Goal: Transaction & Acquisition: Purchase product/service

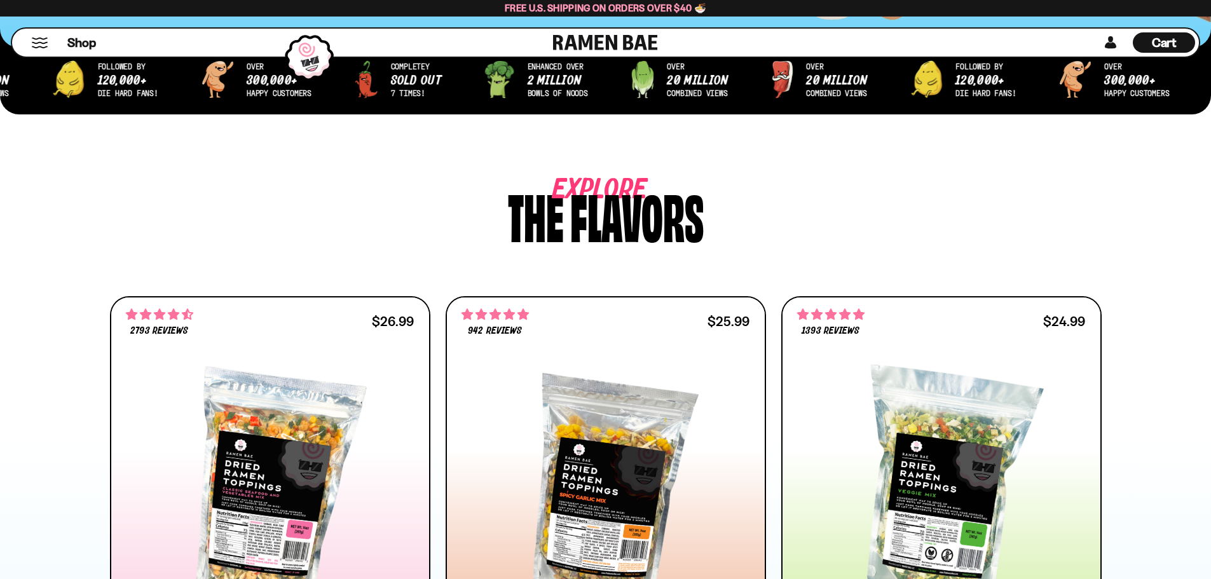
scroll to position [699, 0]
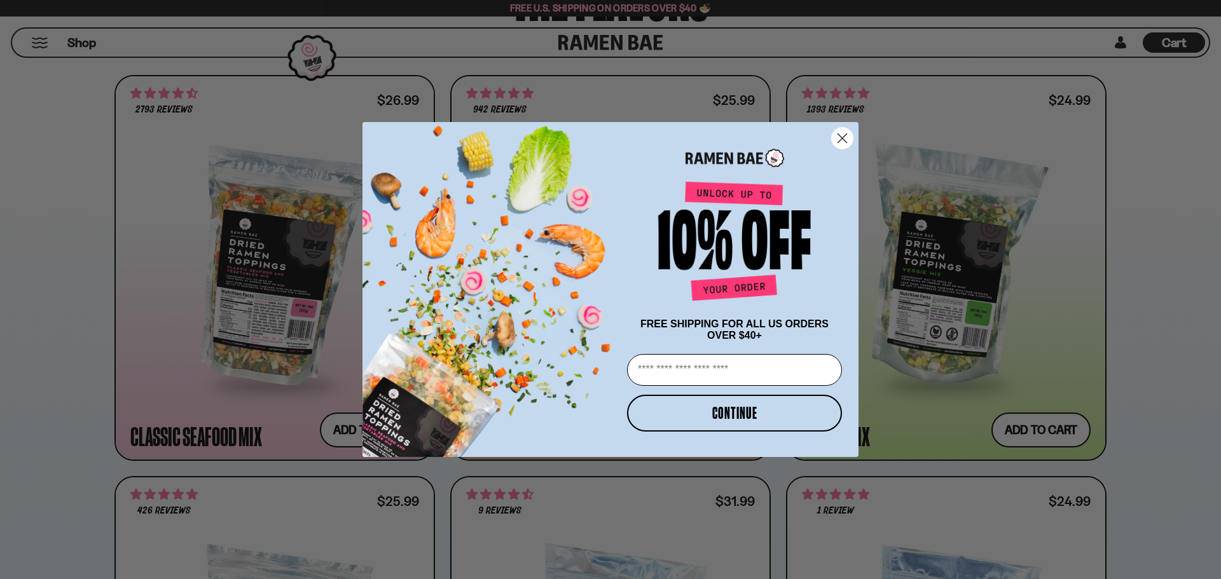
click at [847, 134] on circle "Close dialog" at bounding box center [842, 138] width 21 height 21
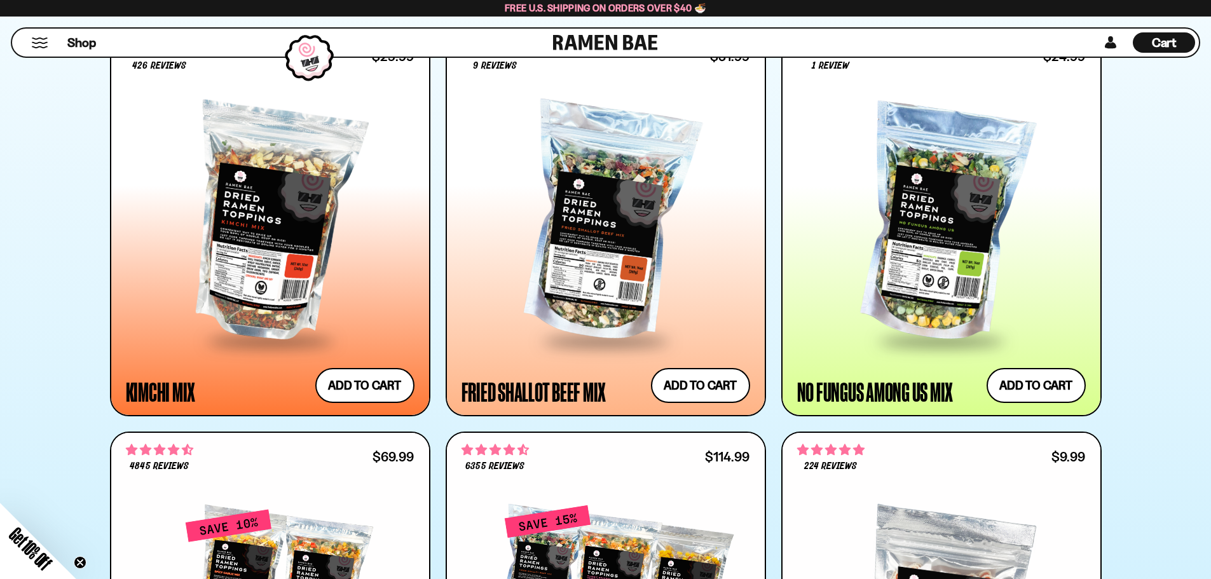
scroll to position [1081, 0]
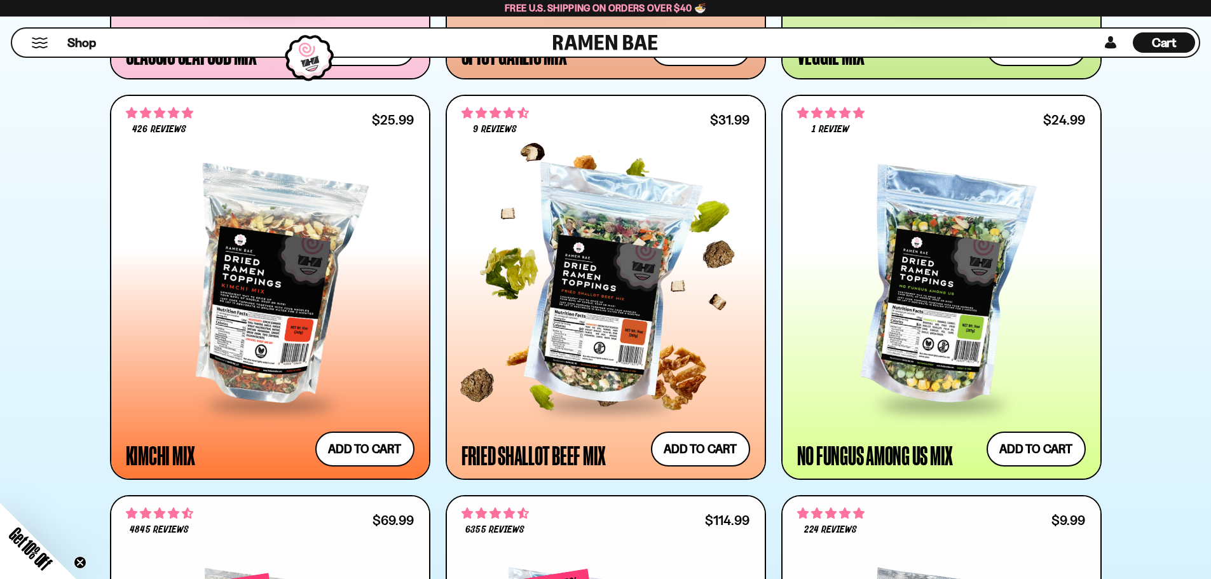
click at [626, 357] on div at bounding box center [606, 287] width 289 height 231
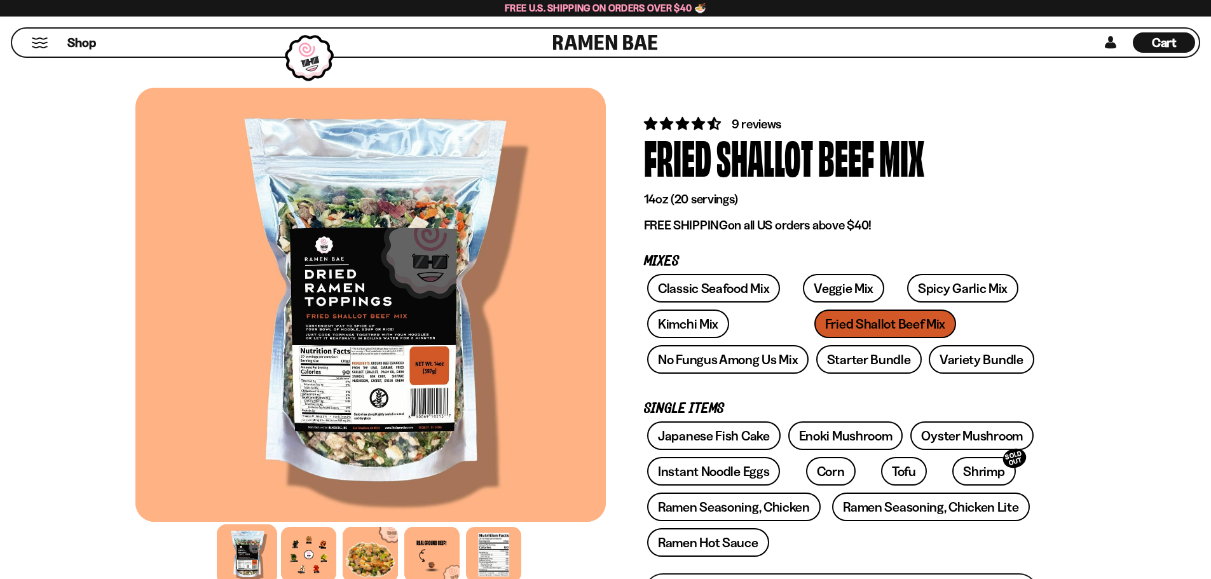
scroll to position [127, 0]
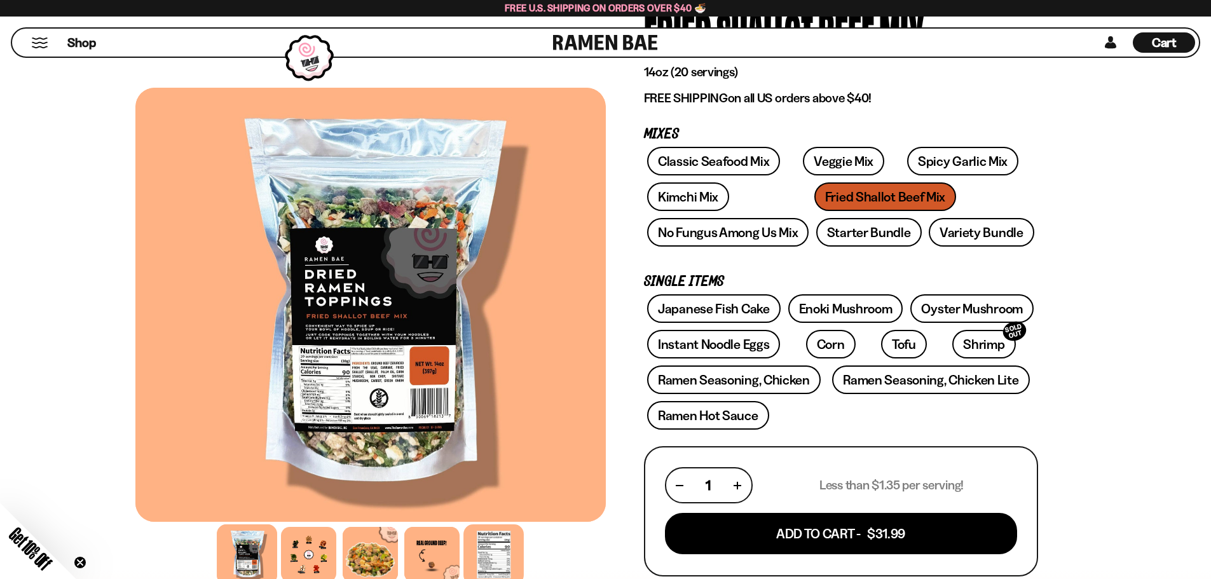
click at [497, 556] on div at bounding box center [493, 554] width 60 height 60
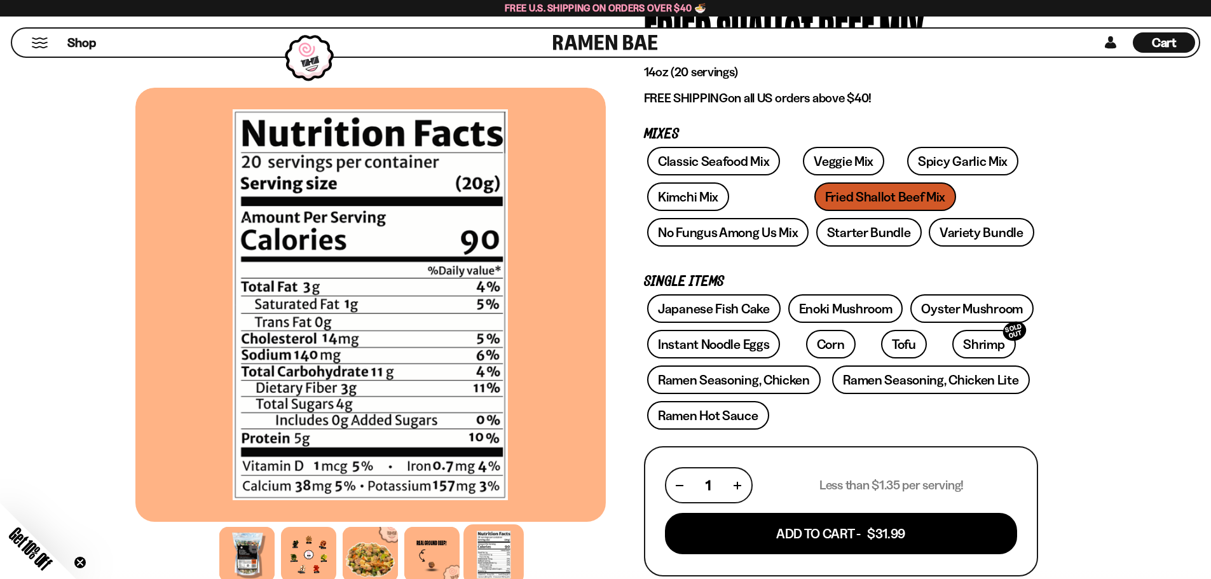
scroll to position [191, 0]
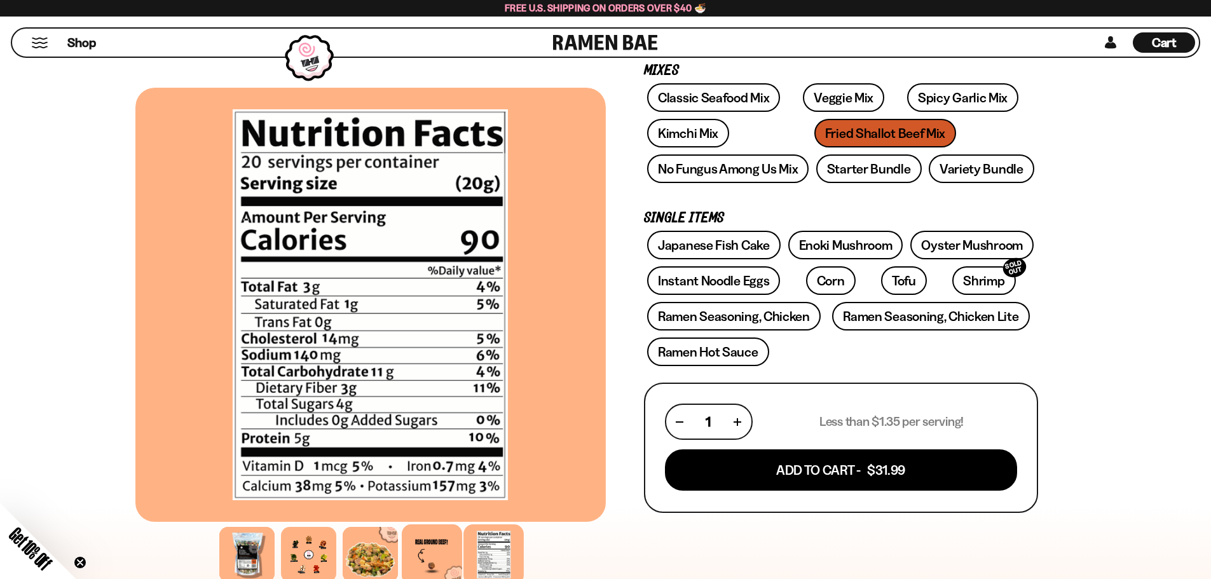
click at [429, 545] on div at bounding box center [432, 554] width 60 height 60
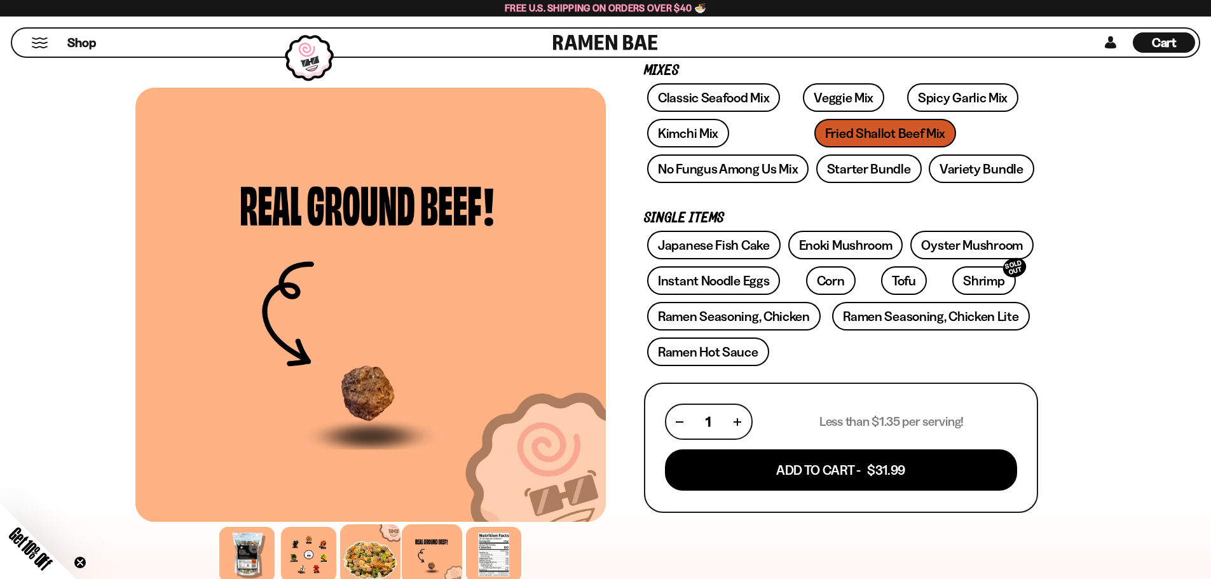
click at [373, 558] on div at bounding box center [370, 554] width 60 height 60
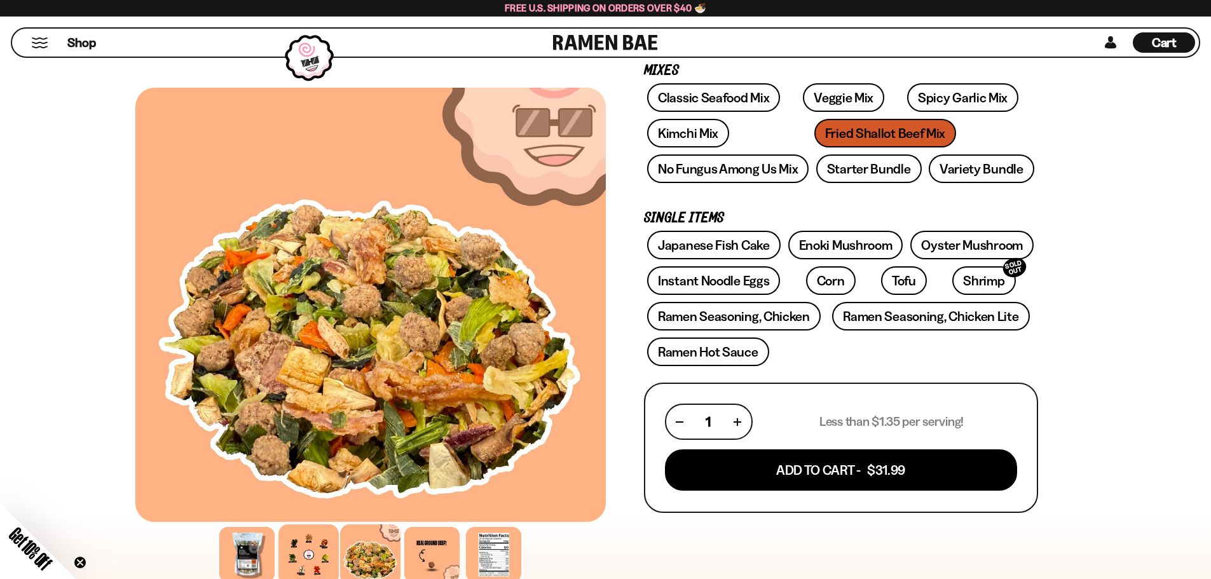
click at [317, 548] on div at bounding box center [308, 554] width 60 height 60
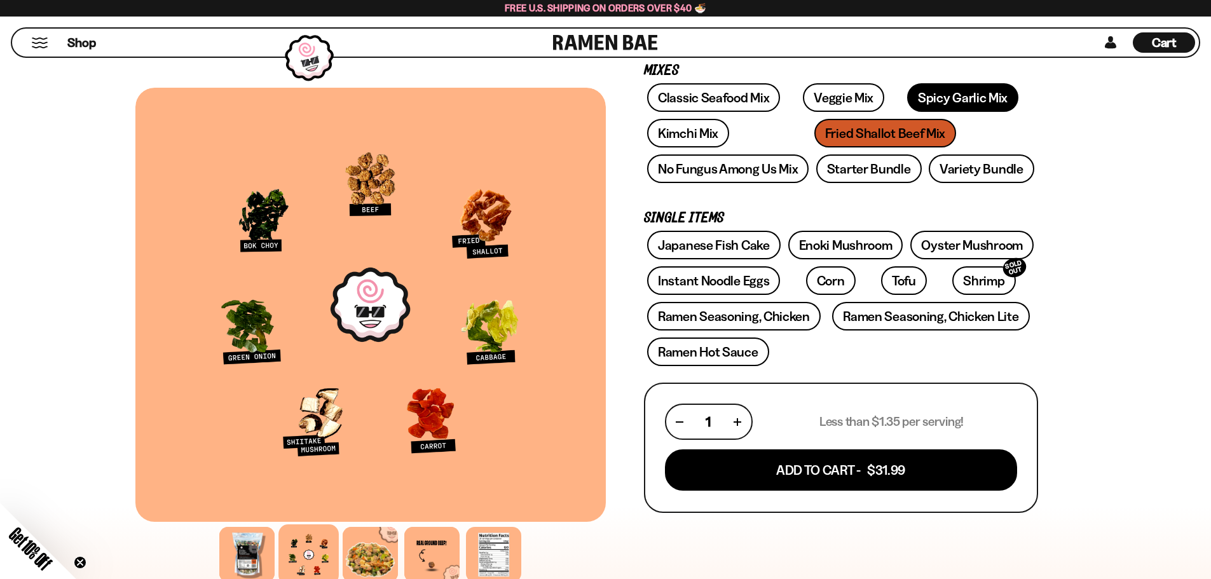
click at [956, 92] on link "Spicy Garlic Mix" at bounding box center [962, 97] width 111 height 29
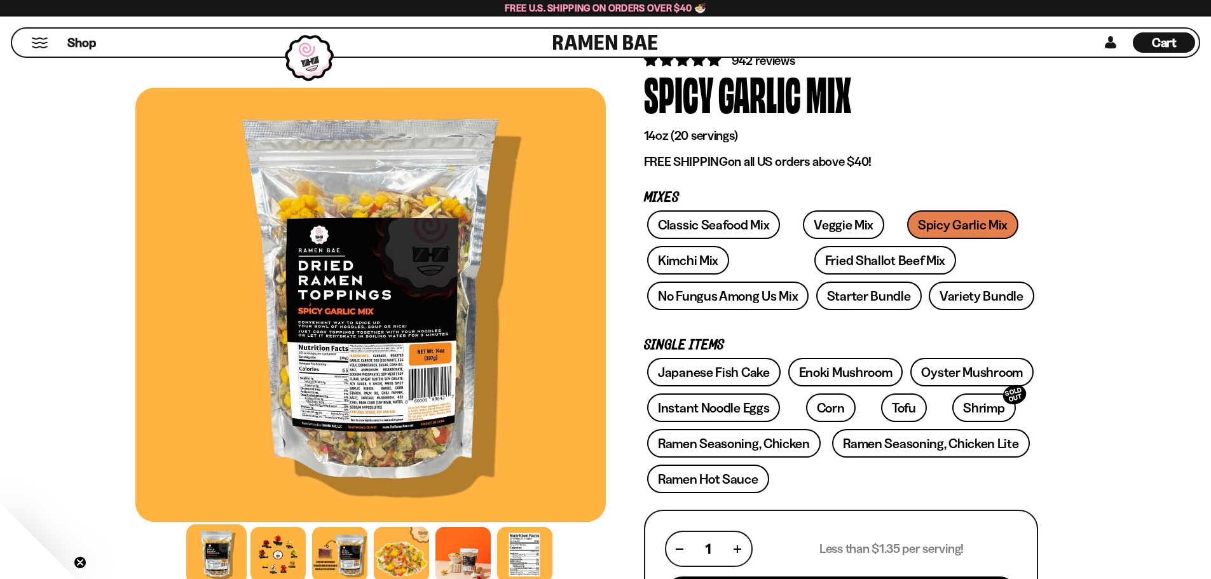
scroll to position [127, 0]
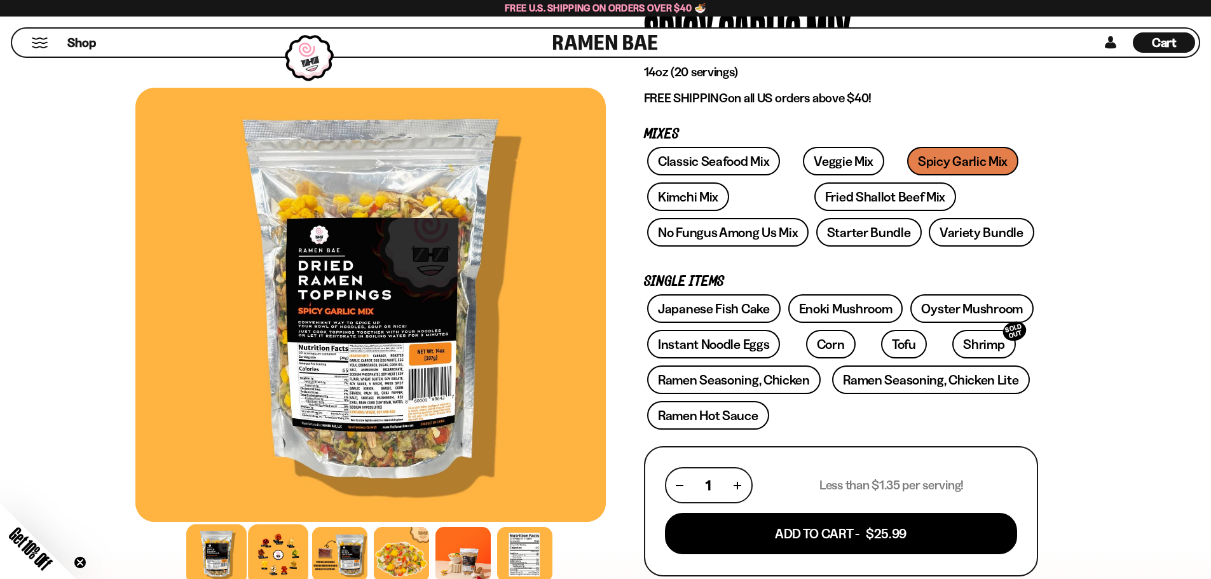
click at [278, 545] on div at bounding box center [278, 554] width 60 height 60
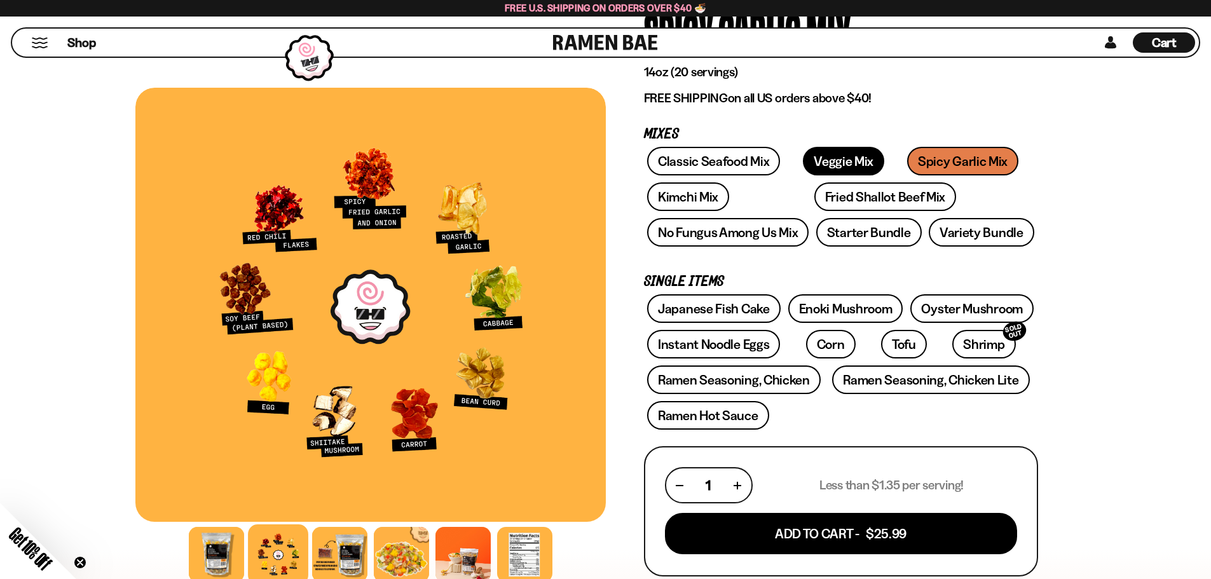
click at [830, 159] on link "Veggie Mix" at bounding box center [843, 161] width 81 height 29
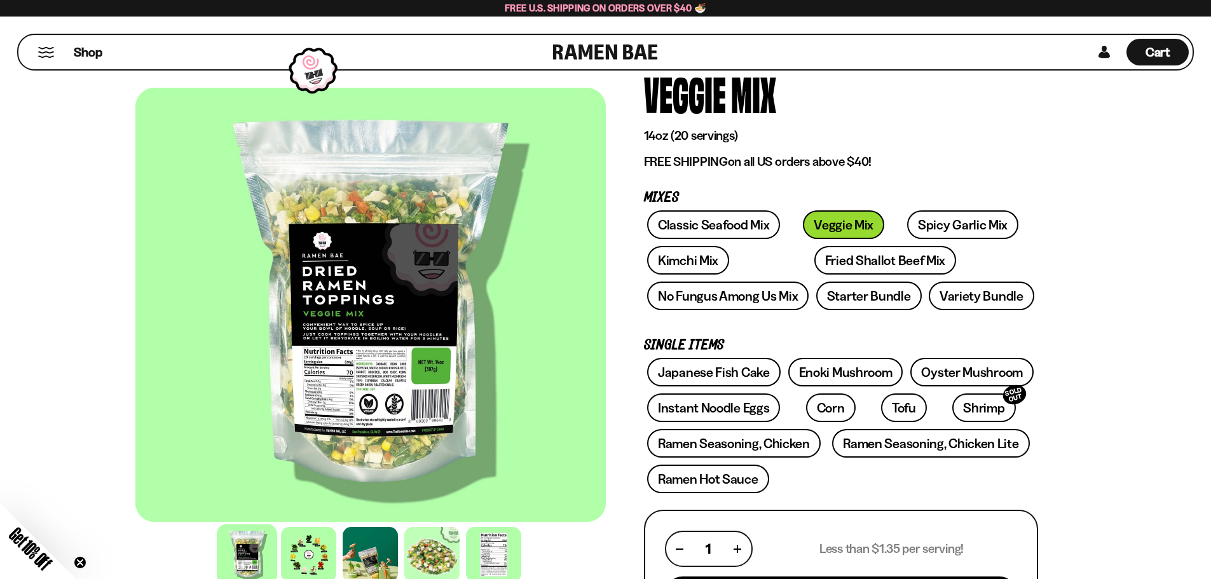
scroll to position [64, 0]
click at [310, 550] on div at bounding box center [308, 554] width 60 height 60
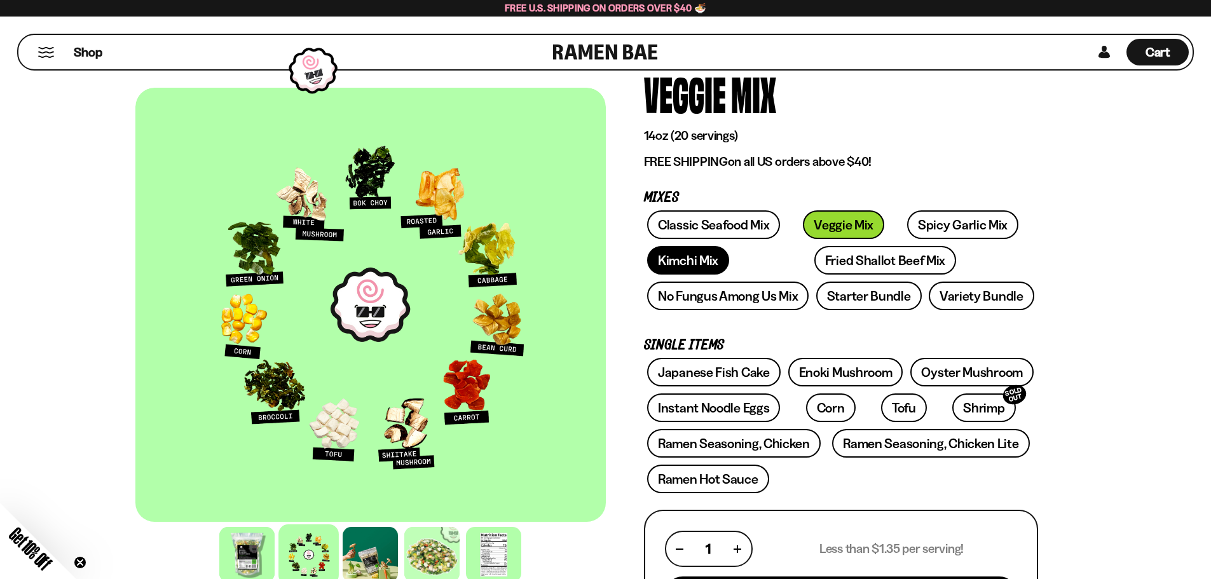
click at [708, 255] on link "Kimchi Mix" at bounding box center [688, 260] width 82 height 29
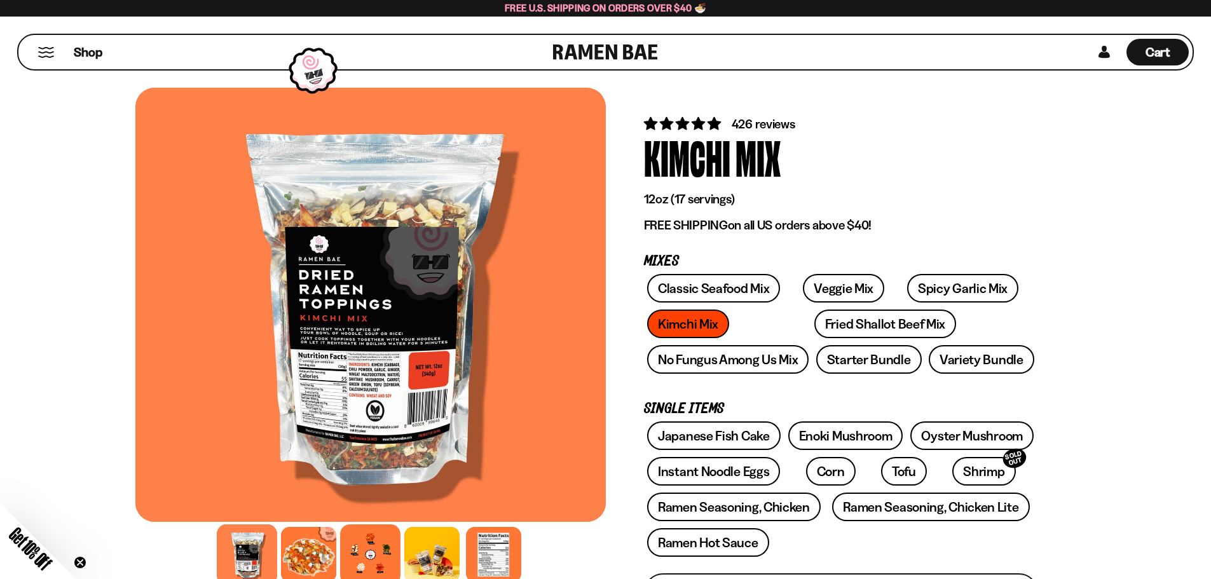
click at [367, 547] on div at bounding box center [370, 554] width 60 height 60
